Goal: Book appointment/travel/reservation

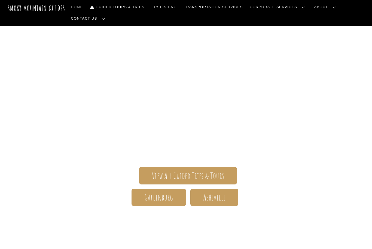
click at [207, 173] on span "View All Guided Trips & Tours" at bounding box center [188, 176] width 72 height 6
click at [210, 174] on span "View All Guided Trips & Tours" at bounding box center [188, 176] width 72 height 6
click at [223, 173] on span "View All Guided Trips & Tours" at bounding box center [188, 176] width 72 height 6
